Goal: Communication & Community: Answer question/provide support

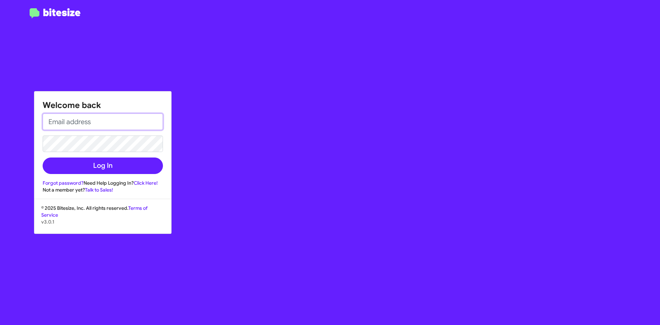
type input "[EMAIL_ADDRESS][DOMAIN_NAME]"
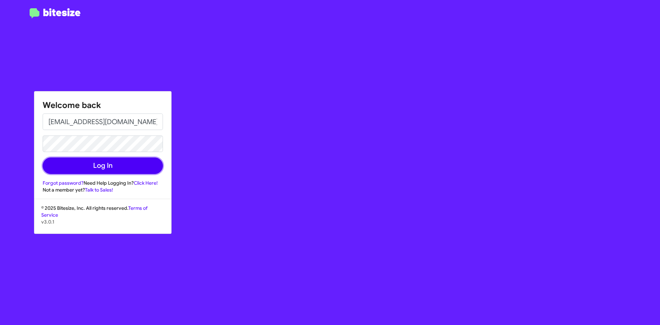
click at [99, 168] on button "Log In" at bounding box center [103, 166] width 120 height 17
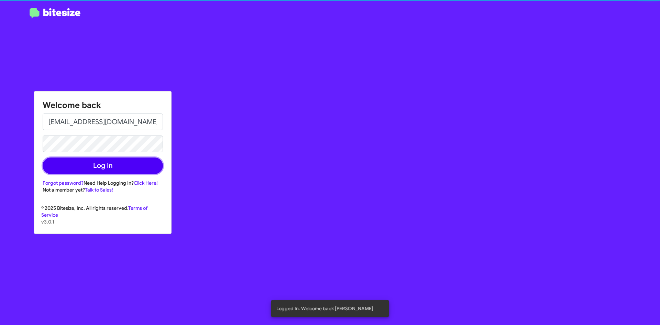
click at [99, 168] on button "Log In" at bounding box center [103, 166] width 120 height 17
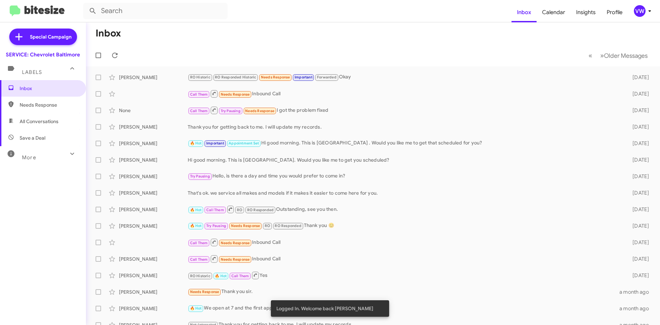
click at [525, 210] on div "🔥 Hot Call Them RO RO Responded Outstanding, see you then." at bounding box center [405, 209] width 434 height 9
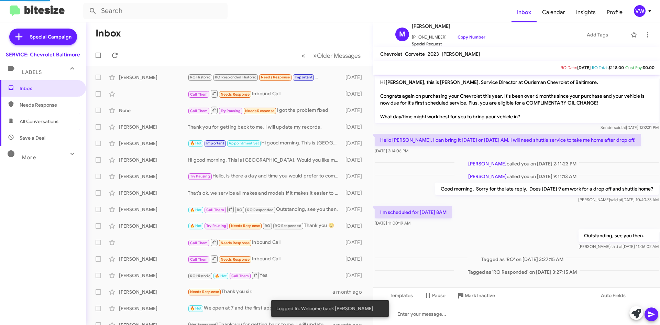
scroll to position [5, 0]
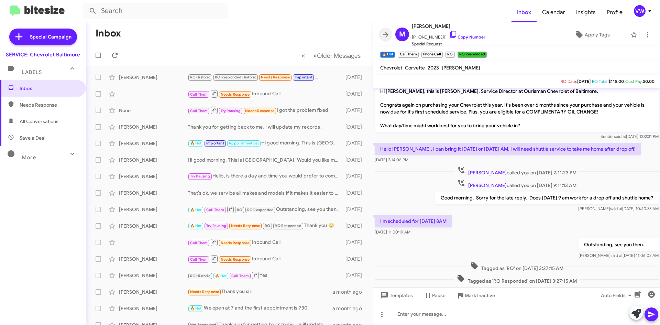
click at [385, 33] on icon at bounding box center [386, 35] width 8 height 8
